Goal: Task Accomplishment & Management: Use online tool/utility

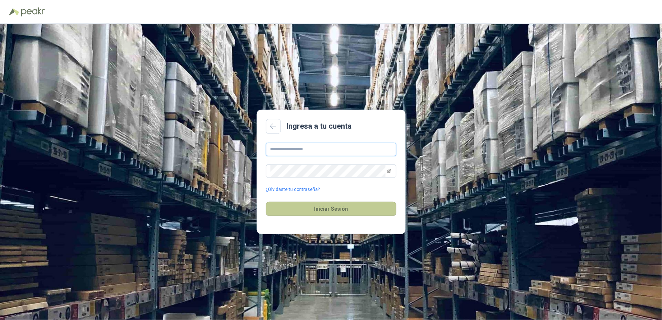
type input "**********"
click at [308, 209] on button "Iniciar Sesión" at bounding box center [331, 209] width 130 height 14
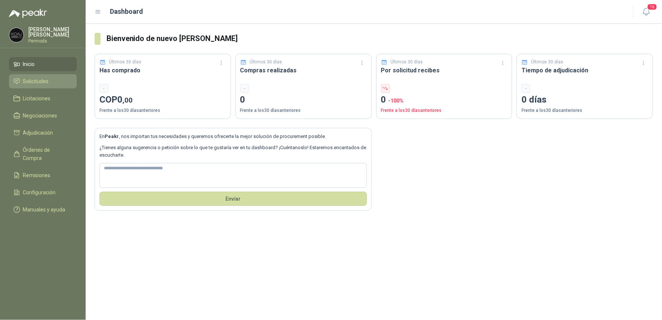
click at [43, 78] on span "Solicitudes" at bounding box center [36, 81] width 26 height 8
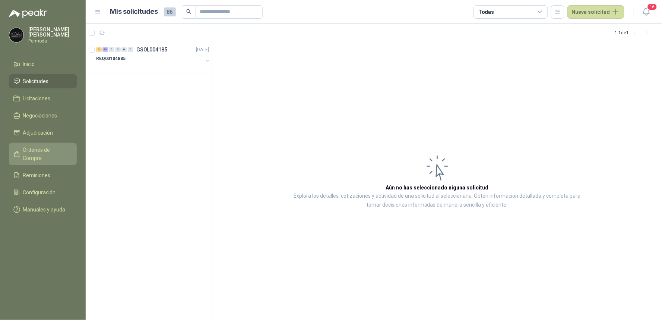
click at [46, 150] on span "Órdenes de Compra" at bounding box center [46, 154] width 47 height 16
